Goal: Transaction & Acquisition: Purchase product/service

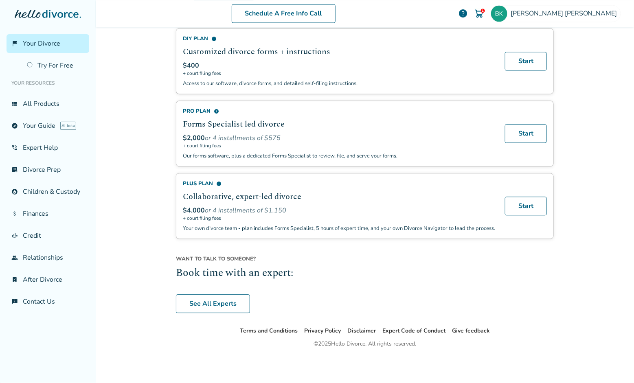
scroll to position [520, 0]
click at [42, 103] on link "view_list All Products" at bounding box center [48, 103] width 83 height 19
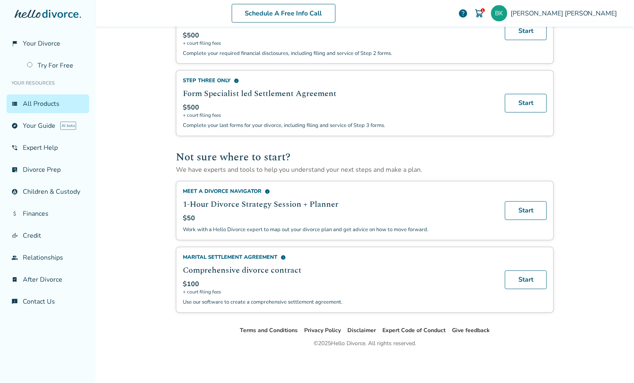
scroll to position [433, 0]
click at [39, 143] on link "phone_in_talk Expert Help" at bounding box center [48, 147] width 83 height 19
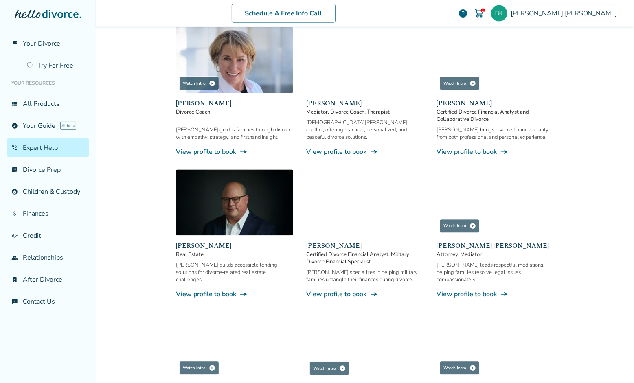
scroll to position [400, 0]
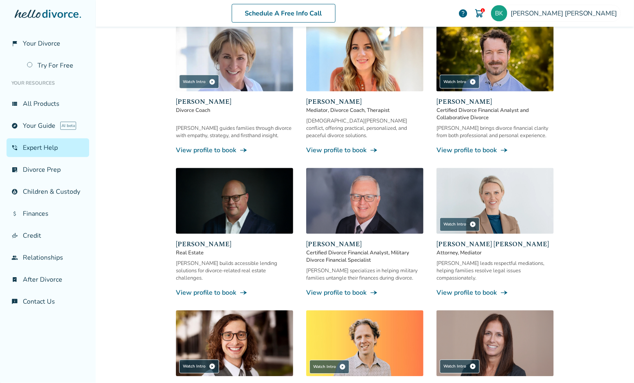
click at [501, 190] on img at bounding box center [494, 201] width 117 height 66
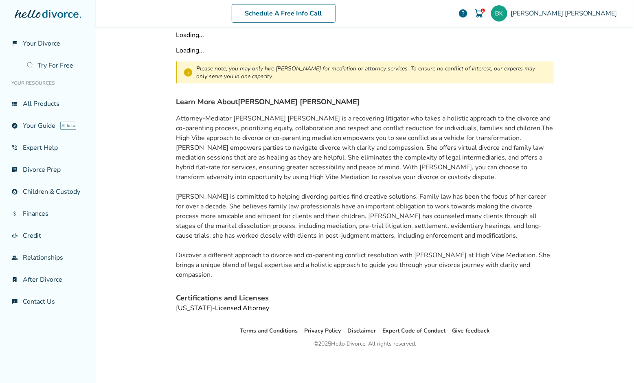
scroll to position [39, 0]
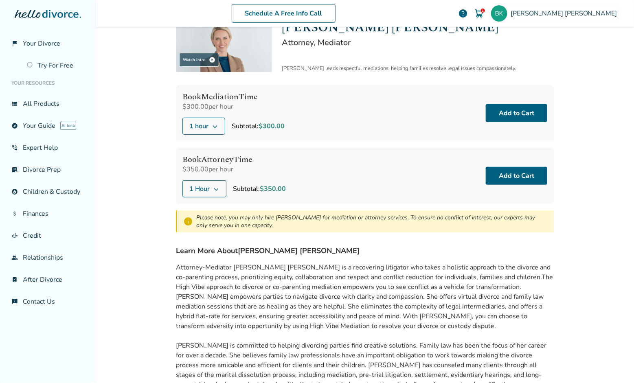
click at [213, 125] on icon at bounding box center [215, 126] width 4 height 3
click at [330, 112] on div "Book Mediation Time $300.00 per hour 1 hour Subtotal: $300.00 Add to Cart" at bounding box center [365, 113] width 378 height 56
click at [214, 186] on icon at bounding box center [216, 189] width 7 height 7
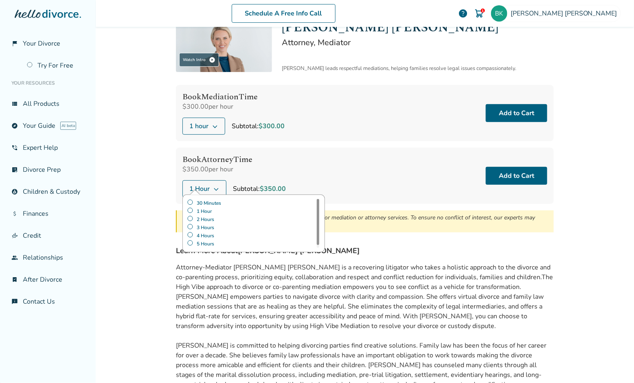
click at [211, 202] on label "30 Minutes" at bounding box center [253, 203] width 133 height 8
click at [512, 174] on button "Add to Cart" at bounding box center [515, 176] width 61 height 18
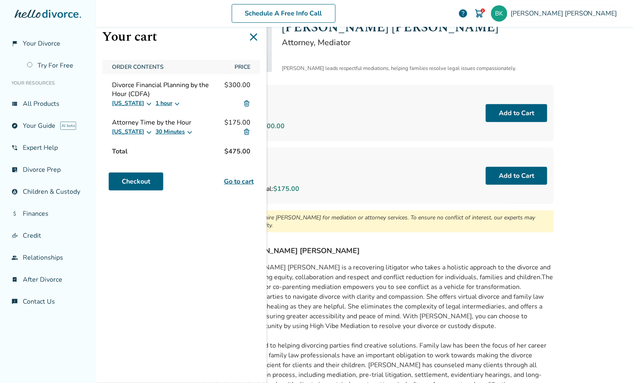
click at [247, 105] on img at bounding box center [246, 103] width 7 height 7
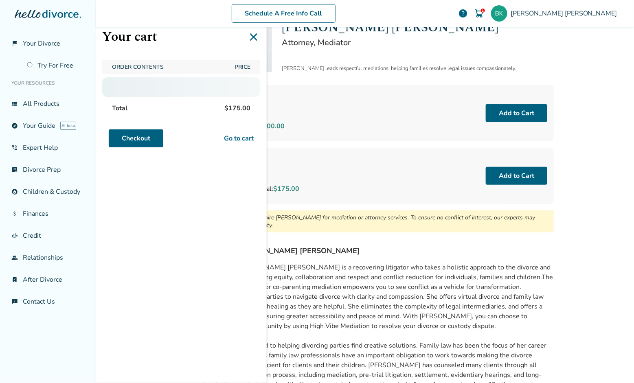
click at [246, 103] on span "$175.00" at bounding box center [237, 108] width 33 height 16
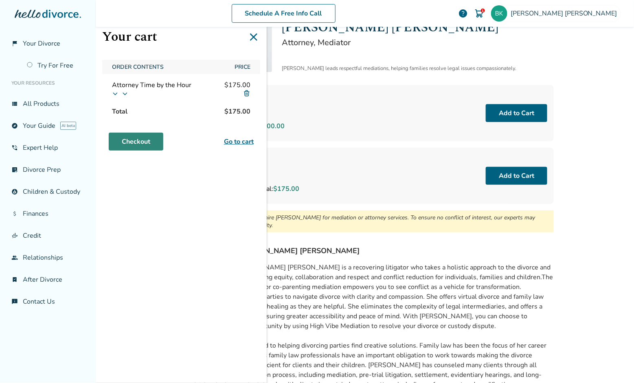
click at [140, 140] on link "Checkout" at bounding box center [136, 142] width 55 height 18
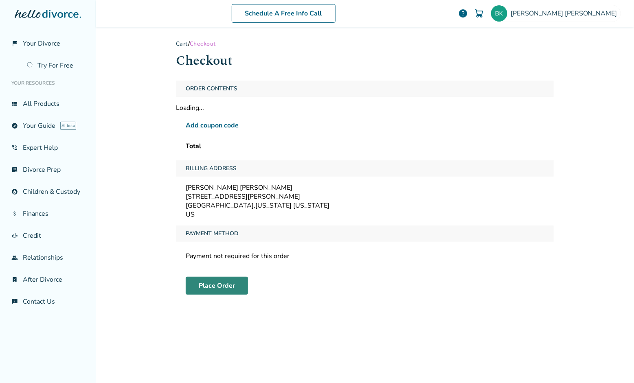
click at [215, 284] on button "Place Order" at bounding box center [217, 286] width 62 height 18
click at [213, 286] on button "Place Order" at bounding box center [217, 286] width 62 height 18
click at [203, 45] on span "Checkout" at bounding box center [203, 44] width 26 height 8
click at [182, 42] on link "Cart" at bounding box center [182, 44] width 12 height 8
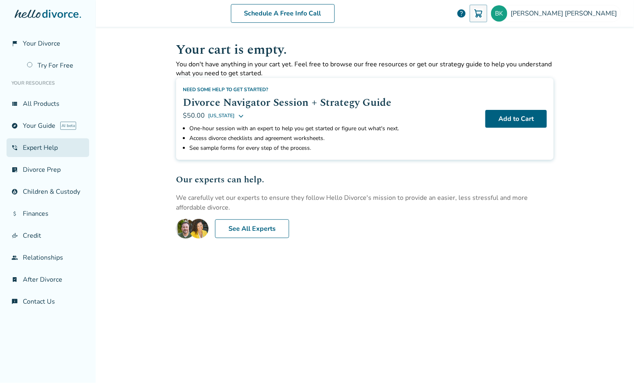
click at [52, 147] on link "phone_in_talk Expert Help" at bounding box center [48, 147] width 83 height 19
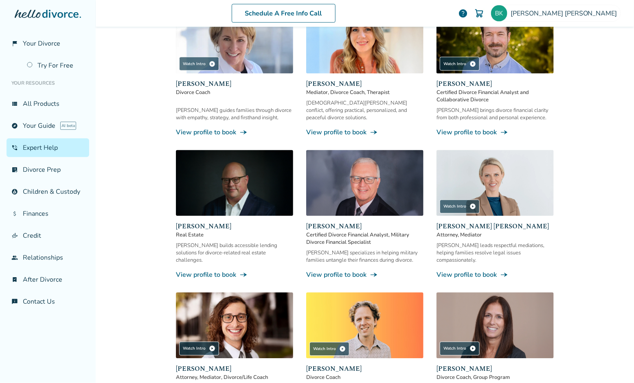
click at [500, 168] on img at bounding box center [494, 183] width 117 height 66
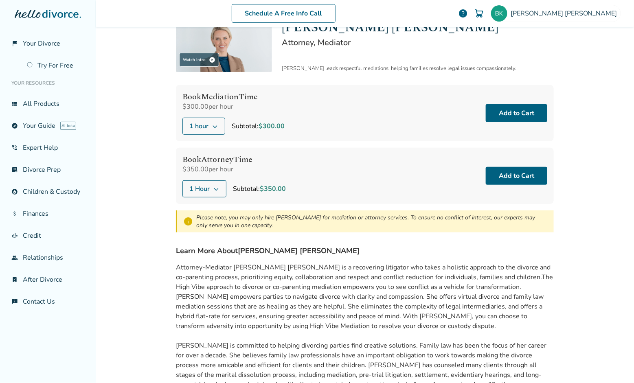
click at [216, 189] on button "1 Hour" at bounding box center [204, 188] width 44 height 17
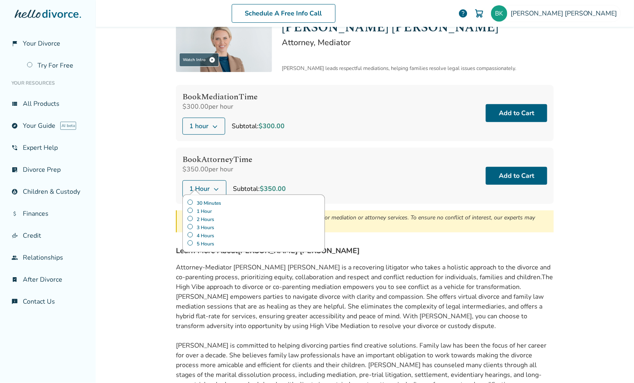
click at [216, 203] on label "30 Minutes" at bounding box center [253, 203] width 133 height 8
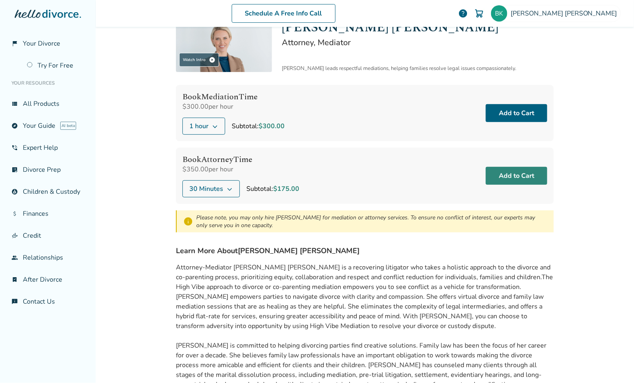
click at [512, 177] on button "Add to Cart" at bounding box center [515, 176] width 61 height 18
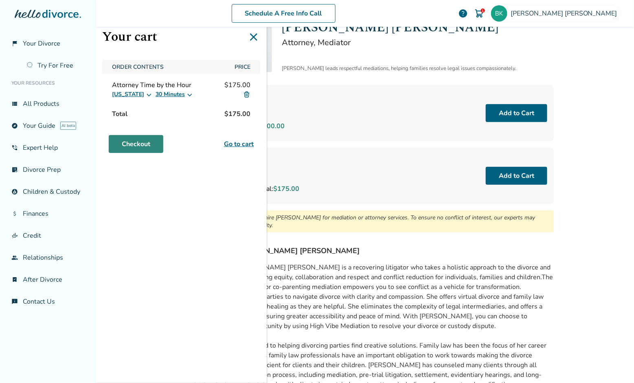
click at [134, 141] on link "Checkout" at bounding box center [136, 144] width 55 height 18
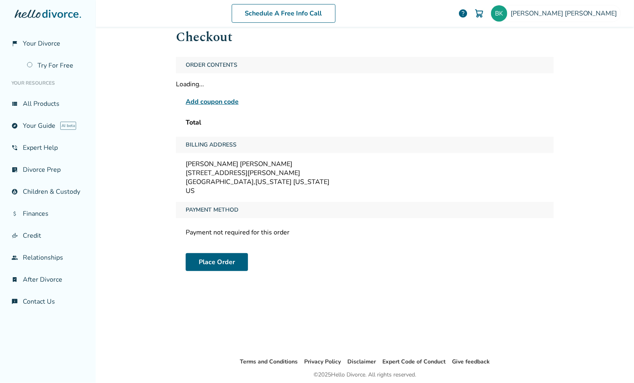
scroll to position [28, 0]
